Goal: Task Accomplishment & Management: Manage account settings

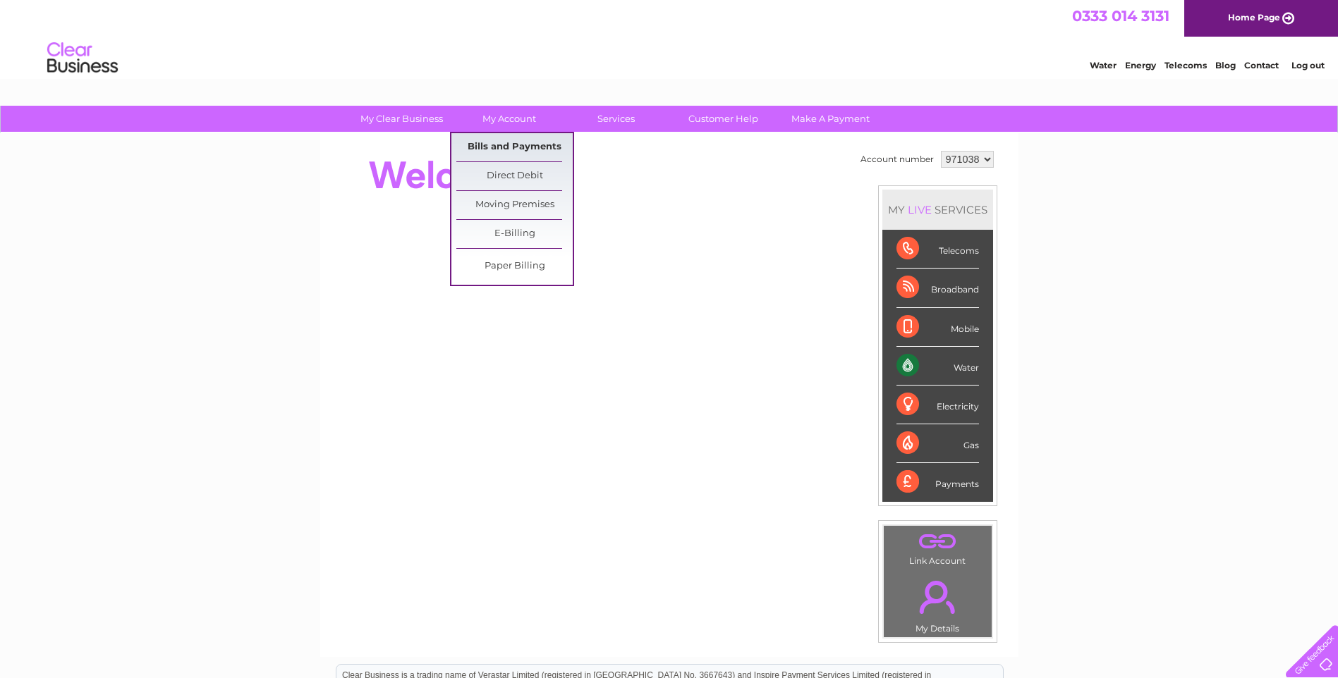
click at [478, 144] on link "Bills and Payments" at bounding box center [514, 147] width 116 height 28
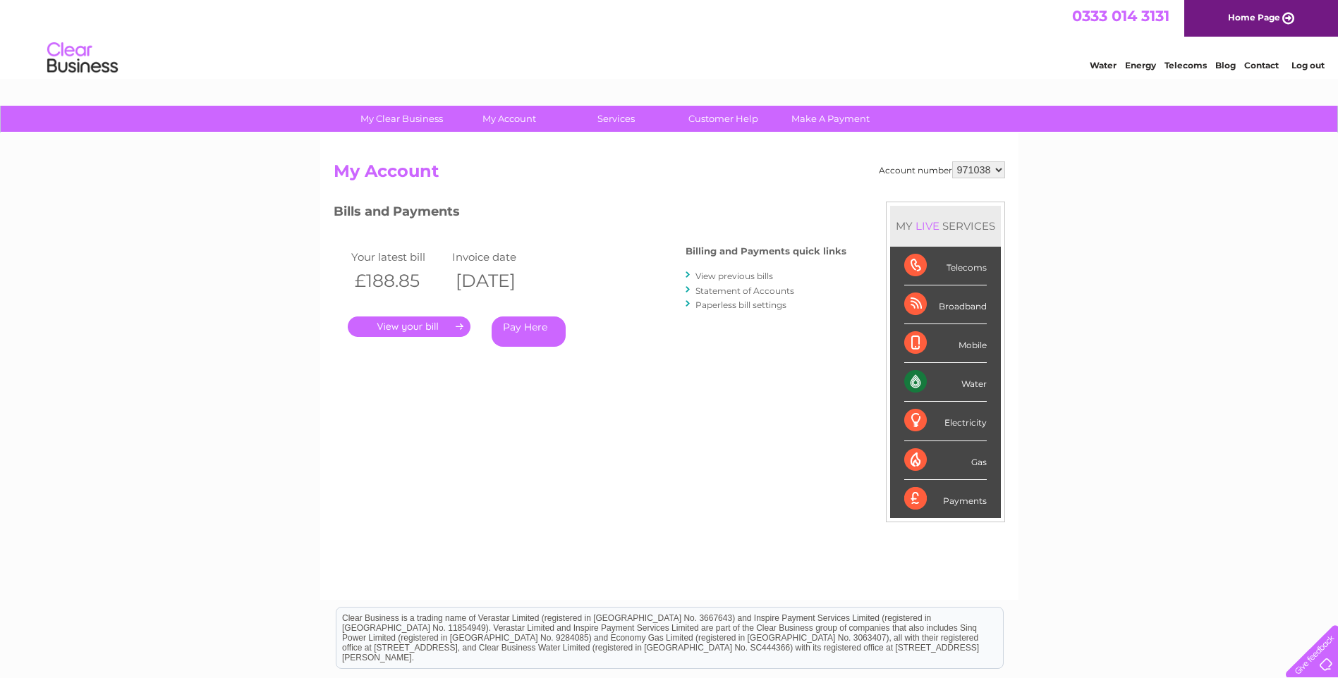
click at [377, 331] on link "." at bounding box center [409, 327] width 123 height 20
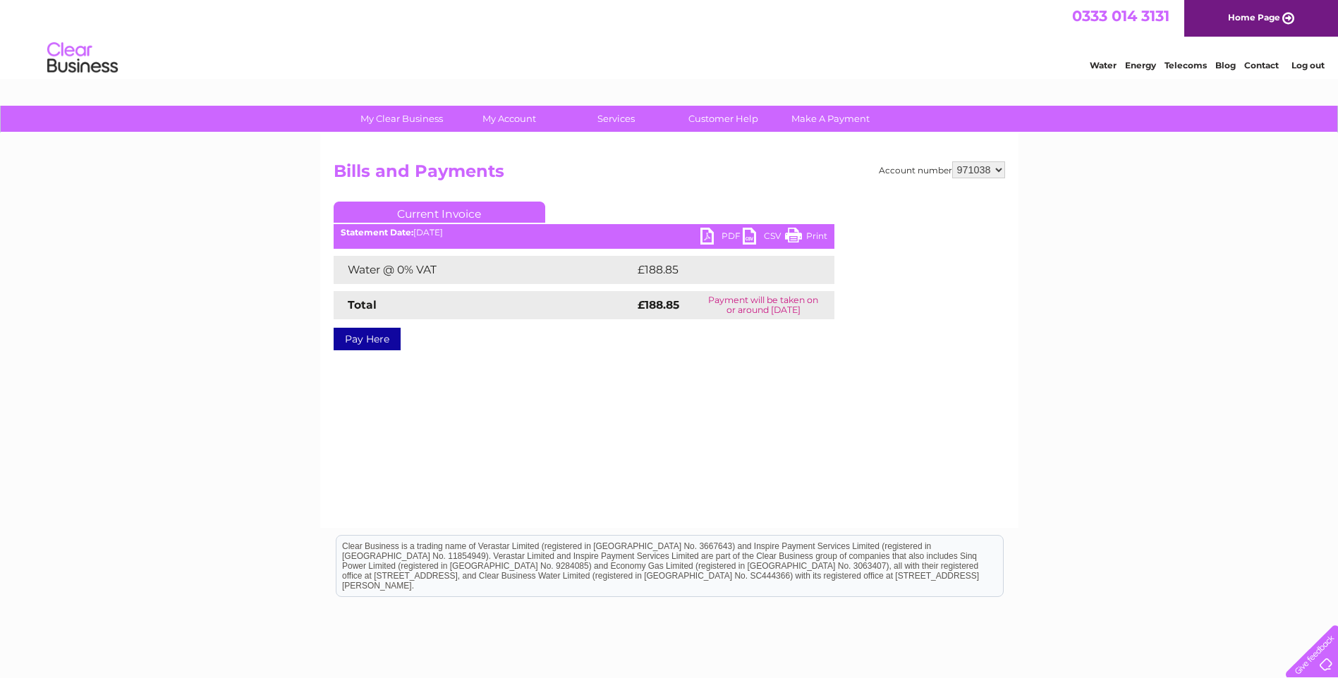
click at [700, 239] on link "PDF" at bounding box center [721, 238] width 42 height 20
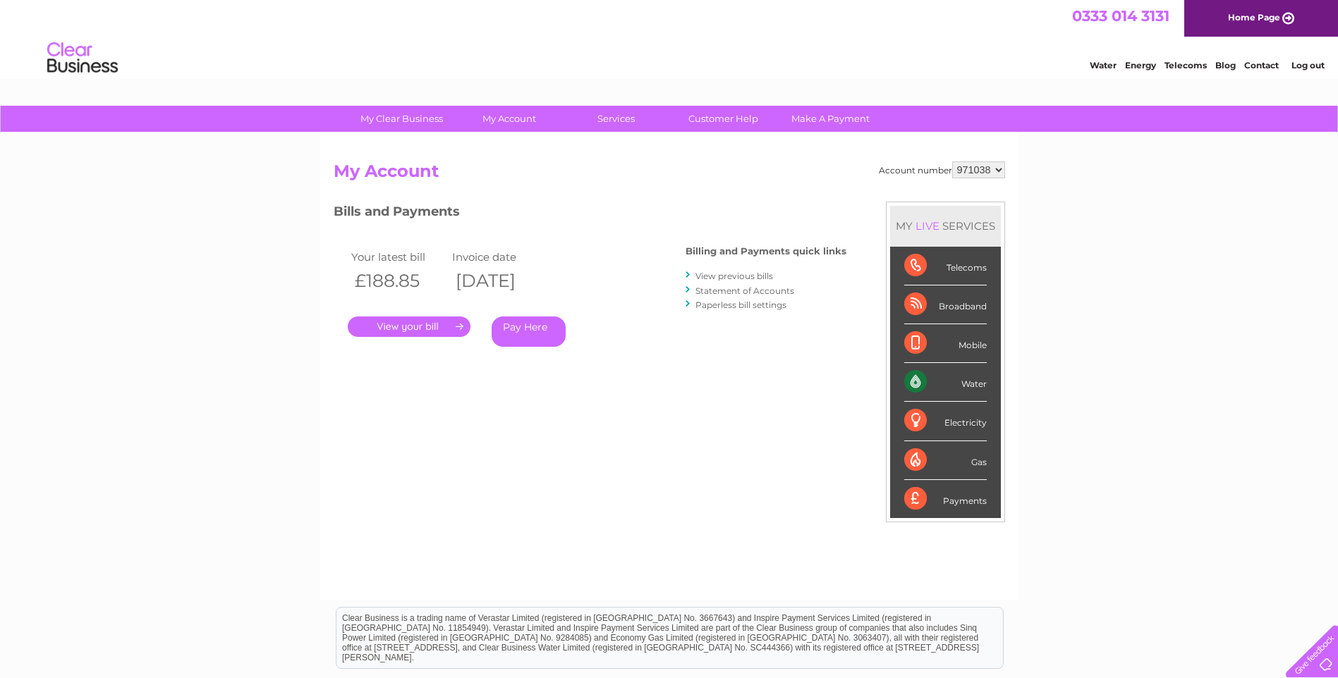
click at [997, 170] on select "971038 971040" at bounding box center [978, 170] width 53 height 17
select select "971040"
click at [952, 162] on select "971038 971040" at bounding box center [978, 170] width 53 height 17
click at [402, 324] on link "." at bounding box center [409, 327] width 123 height 20
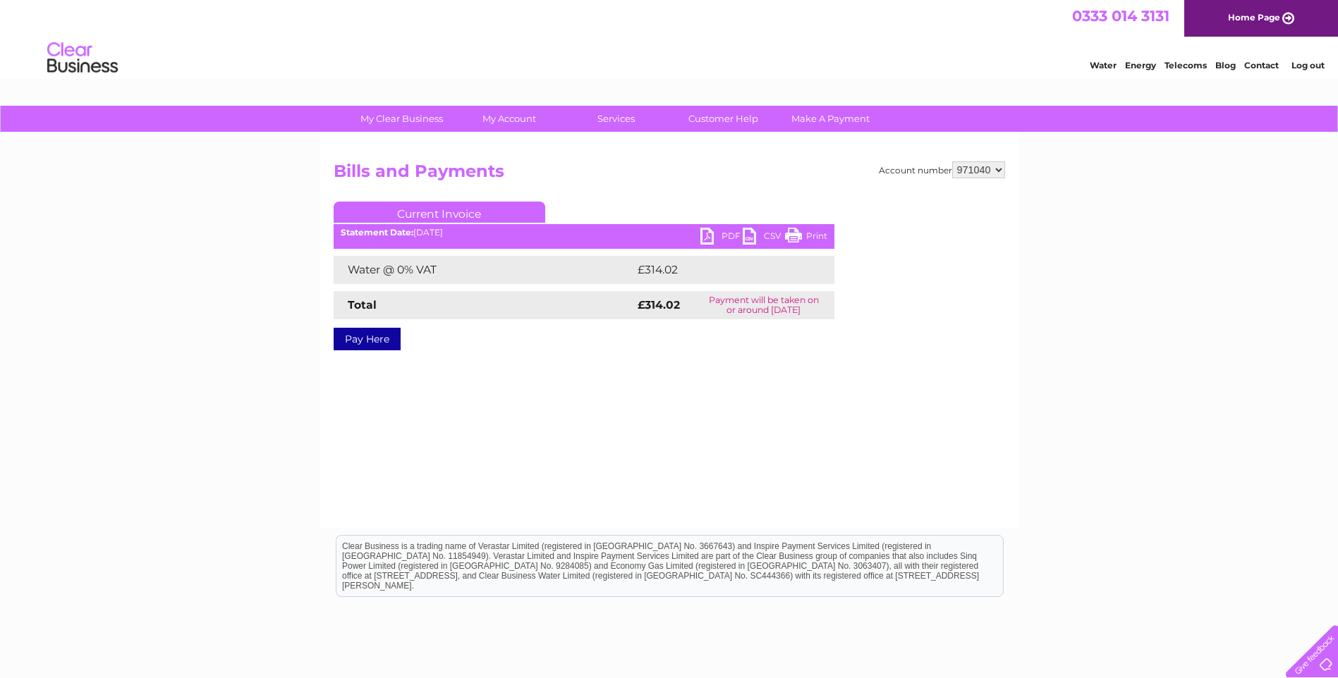
click at [705, 233] on link "PDF" at bounding box center [721, 238] width 42 height 20
